Goal: Complete application form

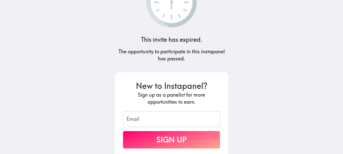
scroll to position [63, 0]
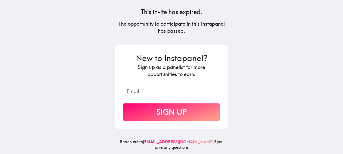
click at [190, 91] on input "Email" at bounding box center [171, 92] width 97 height 16
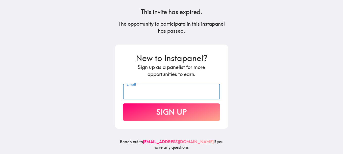
type input "bingsharonda24@gmail.com"
click at [185, 110] on button "Sign Up" at bounding box center [171, 112] width 97 height 17
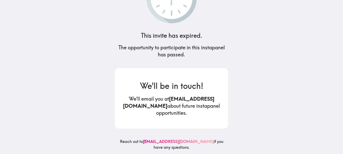
scroll to position [39, 0]
click at [165, 139] on link "[EMAIL_ADDRESS][DOMAIN_NAME]" at bounding box center [178, 141] width 71 height 5
click at [164, 139] on link "[EMAIL_ADDRESS][DOMAIN_NAME]" at bounding box center [178, 141] width 71 height 5
